Goal: Task Accomplishment & Management: Use online tool/utility

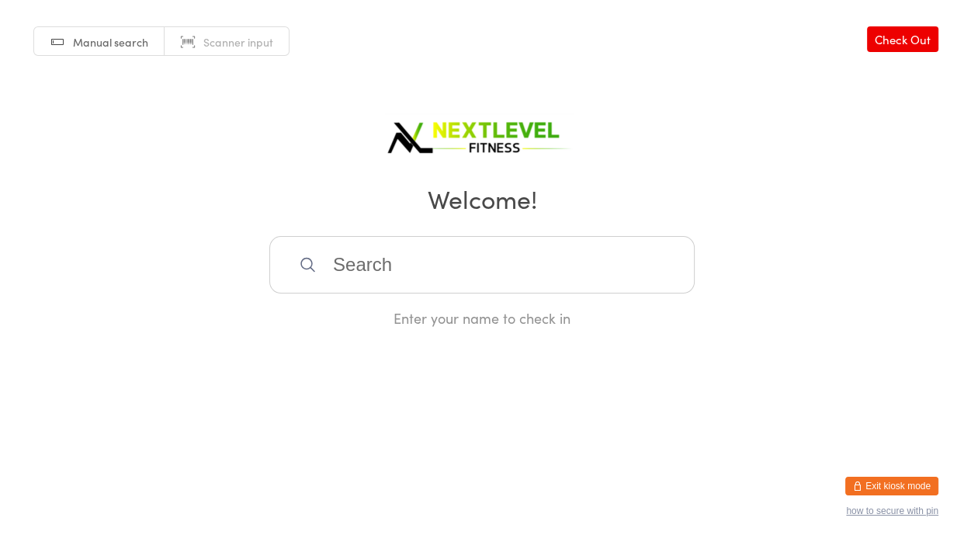
click at [366, 279] on input "search" at bounding box center [481, 264] width 425 height 57
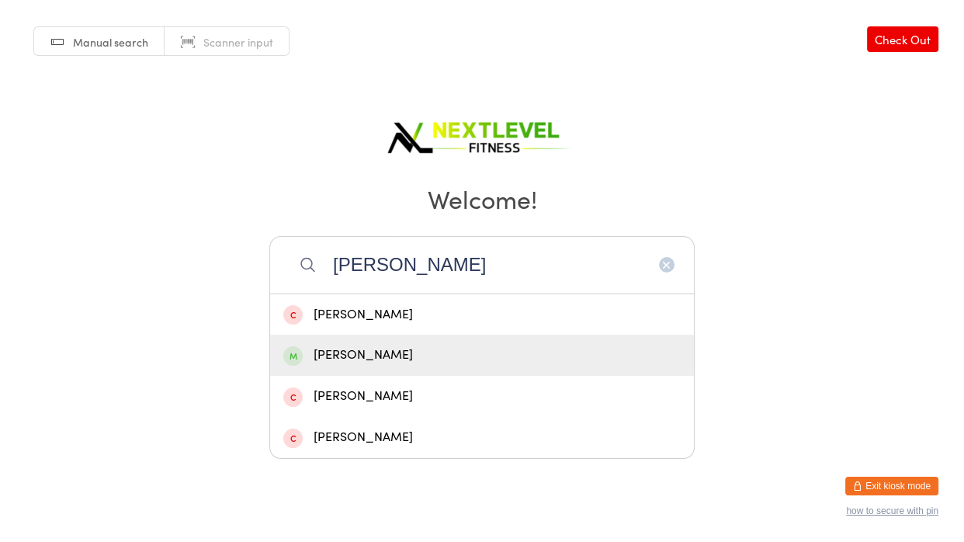
type input "[PERSON_NAME]"
click at [400, 365] on div "[PERSON_NAME]" at bounding box center [481, 355] width 397 height 21
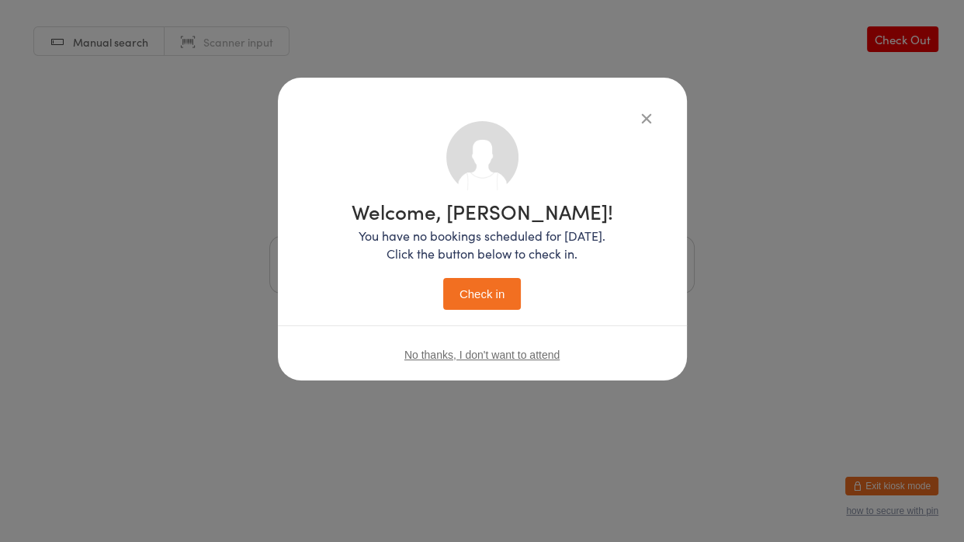
click at [479, 300] on button "Check in" at bounding box center [482, 294] width 78 height 32
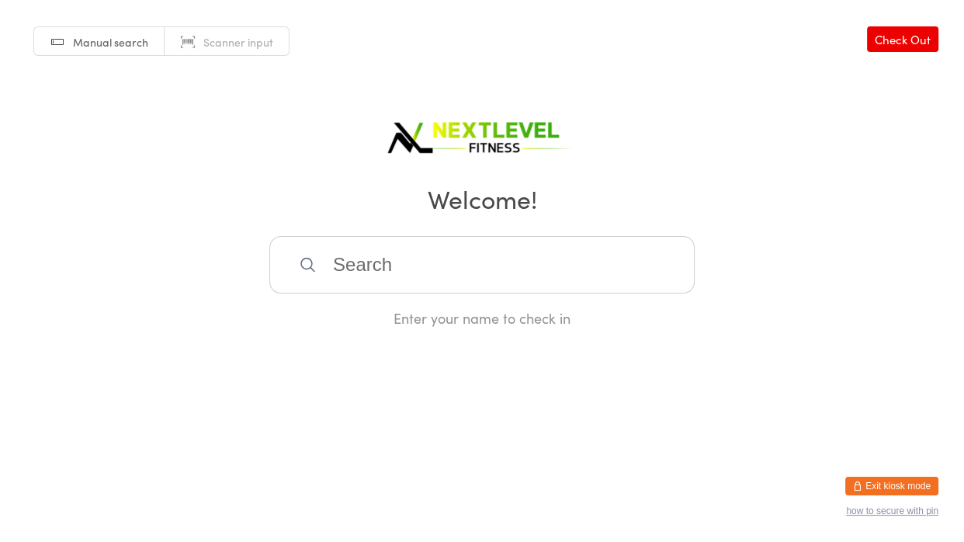
click at [465, 274] on input "search" at bounding box center [481, 264] width 425 height 57
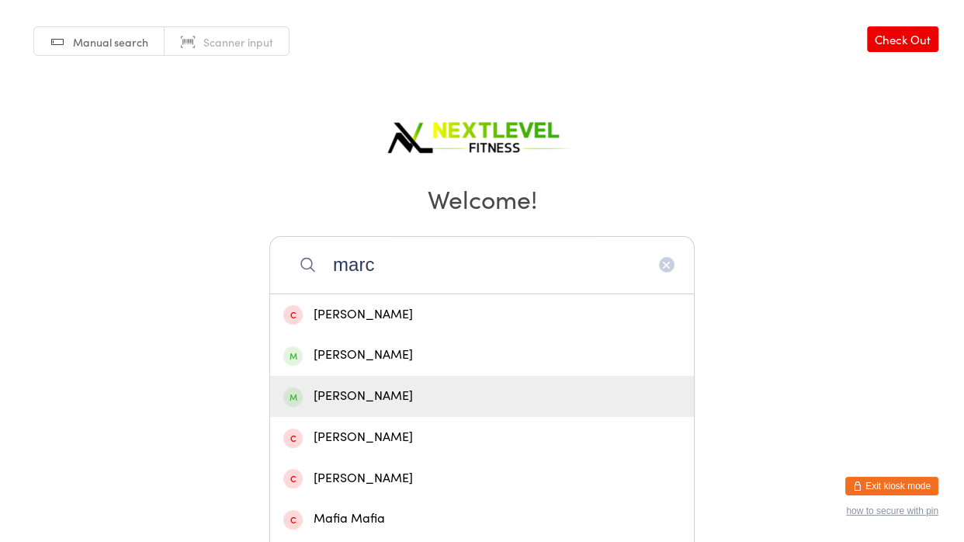
type input "marc"
click at [415, 398] on div "[PERSON_NAME]" at bounding box center [481, 396] width 397 height 21
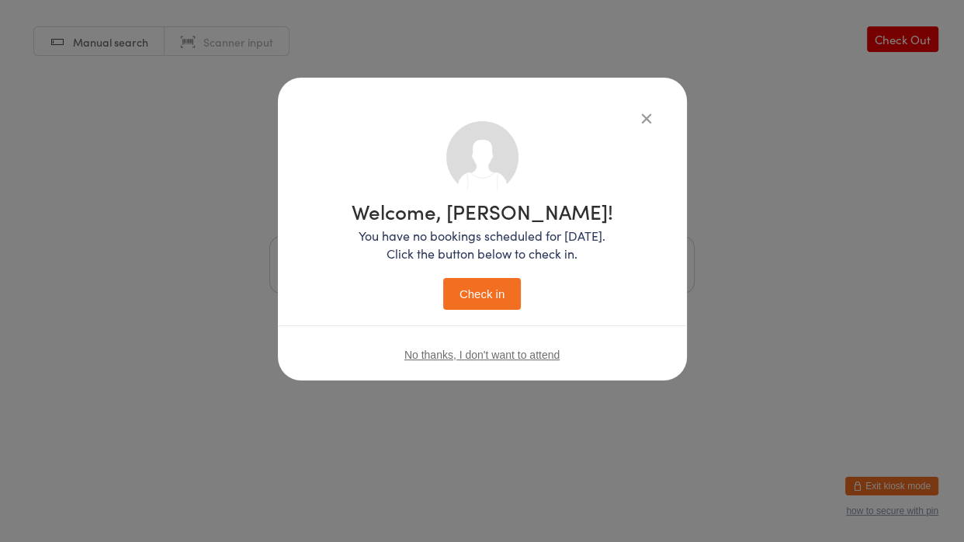
click at [480, 300] on button "Check in" at bounding box center [482, 294] width 78 height 32
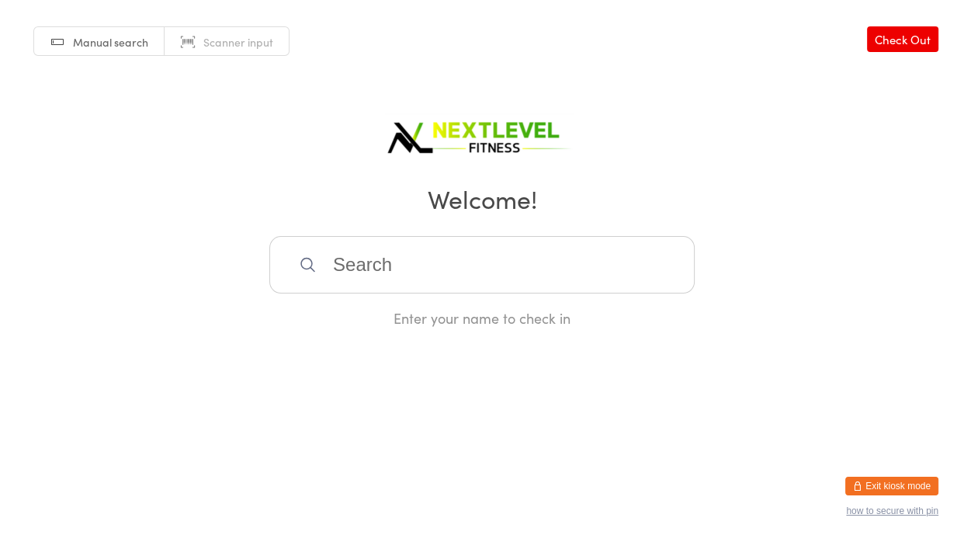
click at [402, 250] on input "search" at bounding box center [481, 264] width 425 height 57
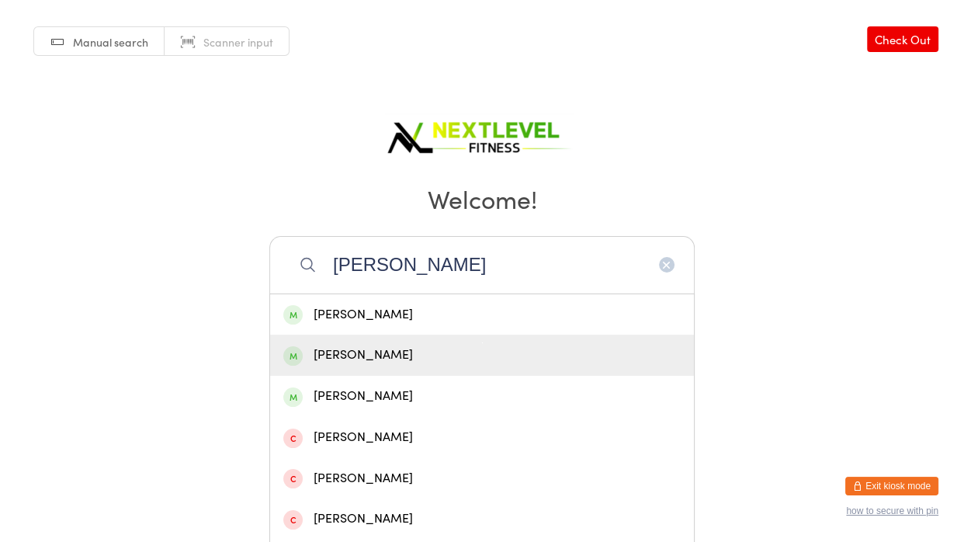
type input "[PERSON_NAME]"
click at [369, 347] on div "[PERSON_NAME]" at bounding box center [481, 355] width 397 height 21
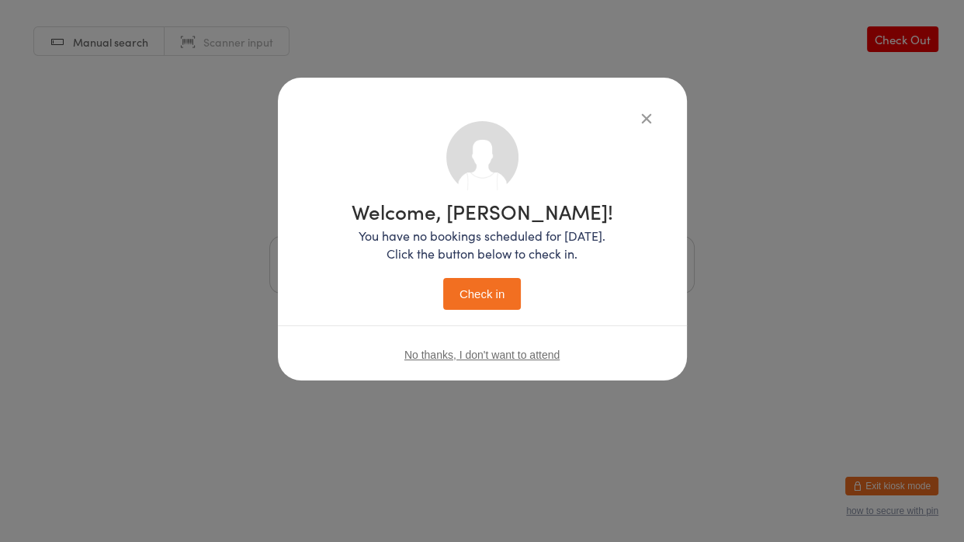
click at [452, 295] on button "Check in" at bounding box center [482, 294] width 78 height 32
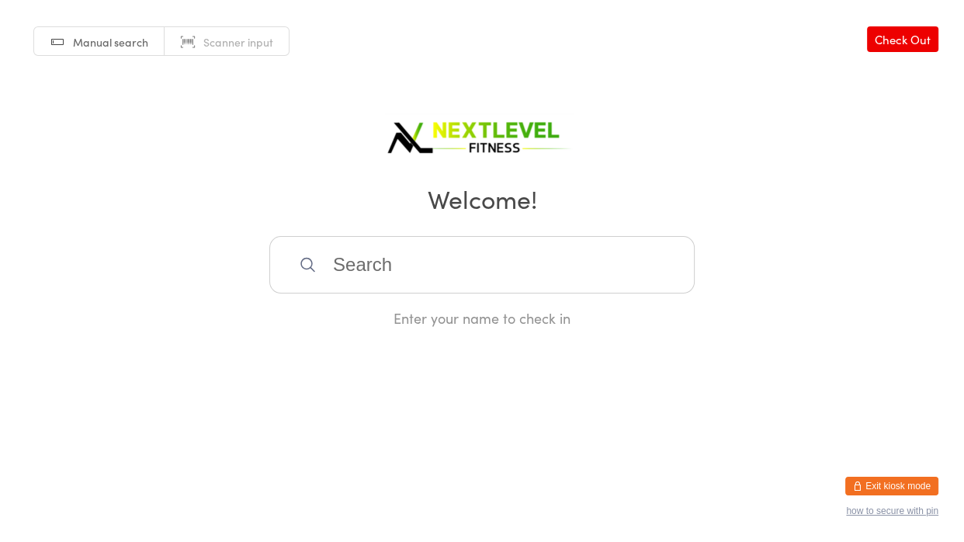
click at [343, 243] on input "search" at bounding box center [481, 264] width 425 height 57
type input "[PERSON_NAME]"
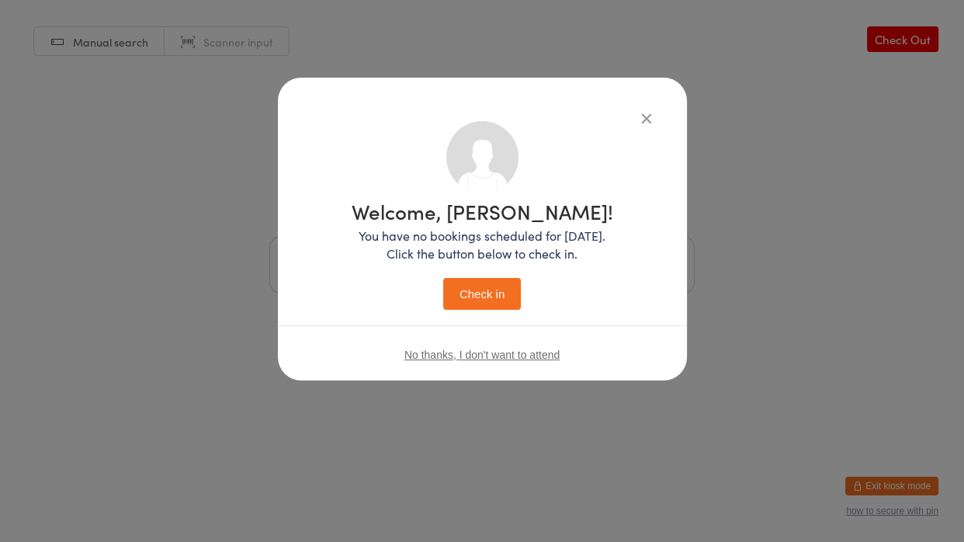
click at [443, 278] on button "Check in" at bounding box center [482, 294] width 78 height 32
